Goal: Check status: Check status

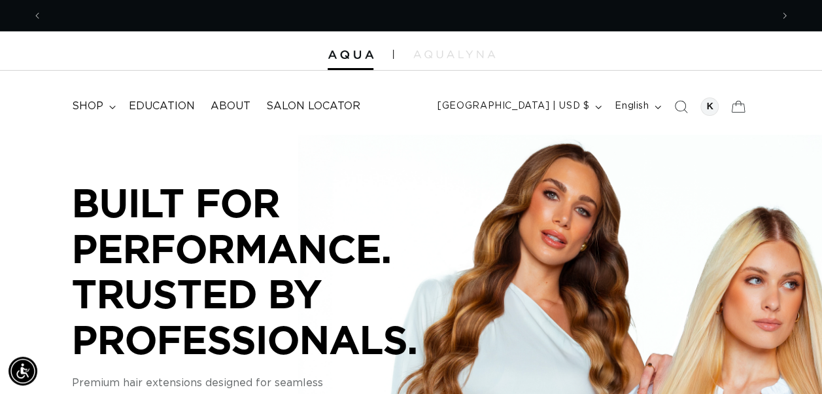
scroll to position [0, 1457]
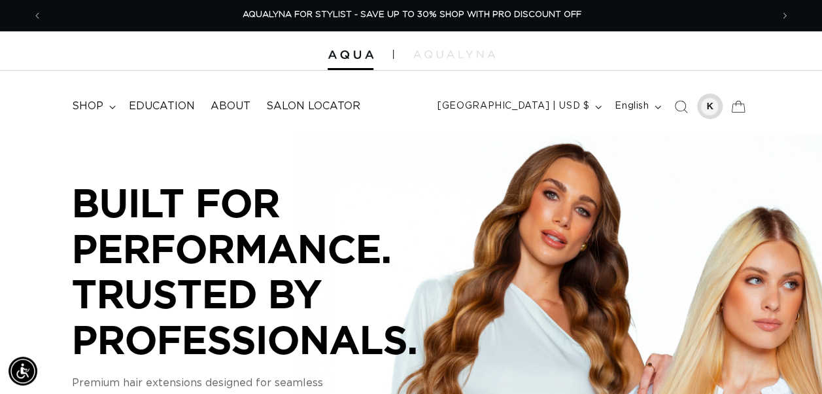
click at [714, 107] on div at bounding box center [709, 106] width 18 height 18
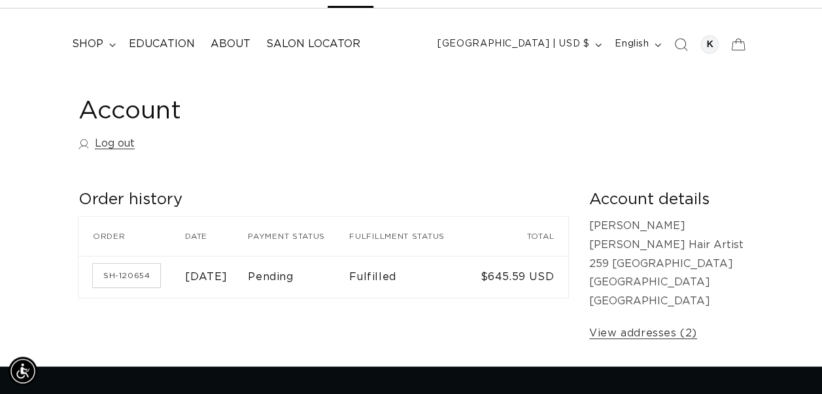
scroll to position [0, 1457]
click at [384, 281] on td "Fulfilled" at bounding box center [410, 277] width 122 height 42
click at [460, 224] on th "Fulfillment status" at bounding box center [410, 235] width 122 height 39
click at [470, 186] on div "Account Log out Order history Order history Order Date Payment status Fulfillme…" at bounding box center [411, 219] width 822 height 294
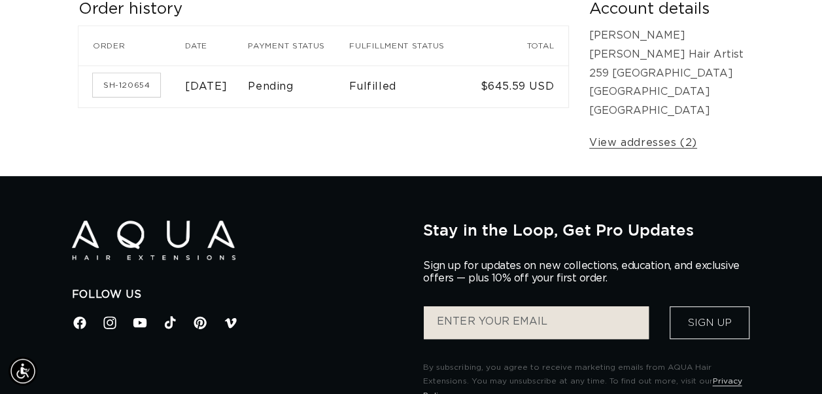
scroll to position [0, 728]
click at [467, 47] on th "Fulfillment status" at bounding box center [410, 45] width 122 height 39
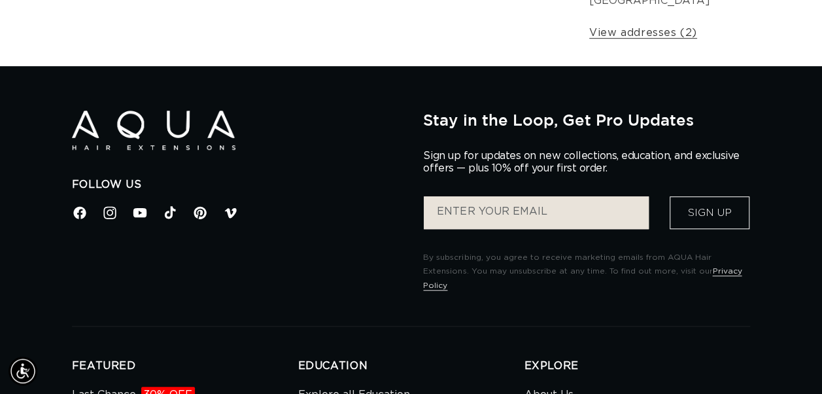
scroll to position [0, 1457]
